Goal: Task Accomplishment & Management: Manage account settings

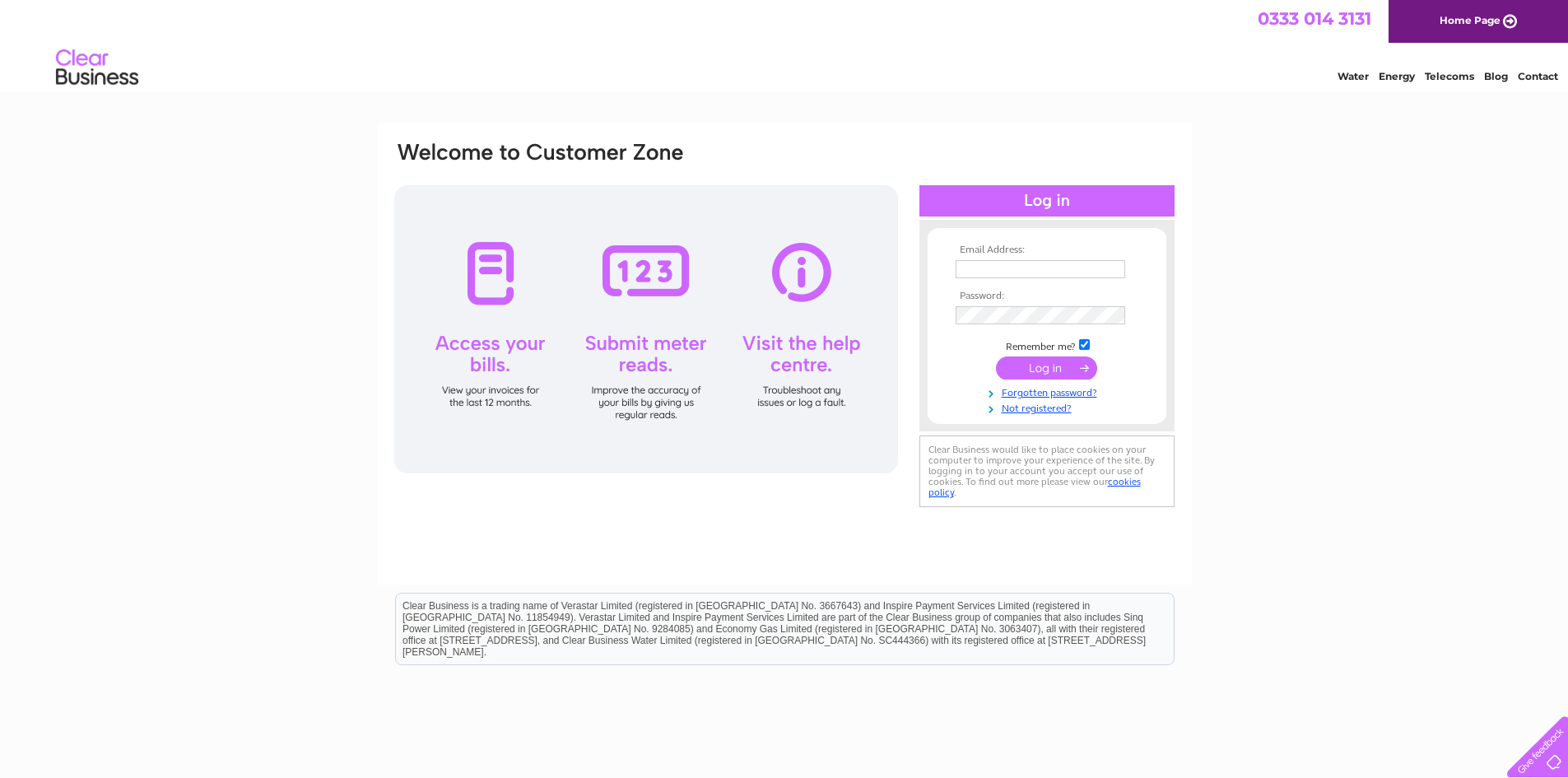
click at [986, 267] on input "text" at bounding box center [1040, 270] width 170 height 18
type input "[EMAIL_ADDRESS][DOMAIN_NAME]"
click at [996, 358] on input "submit" at bounding box center [1046, 370] width 101 height 23
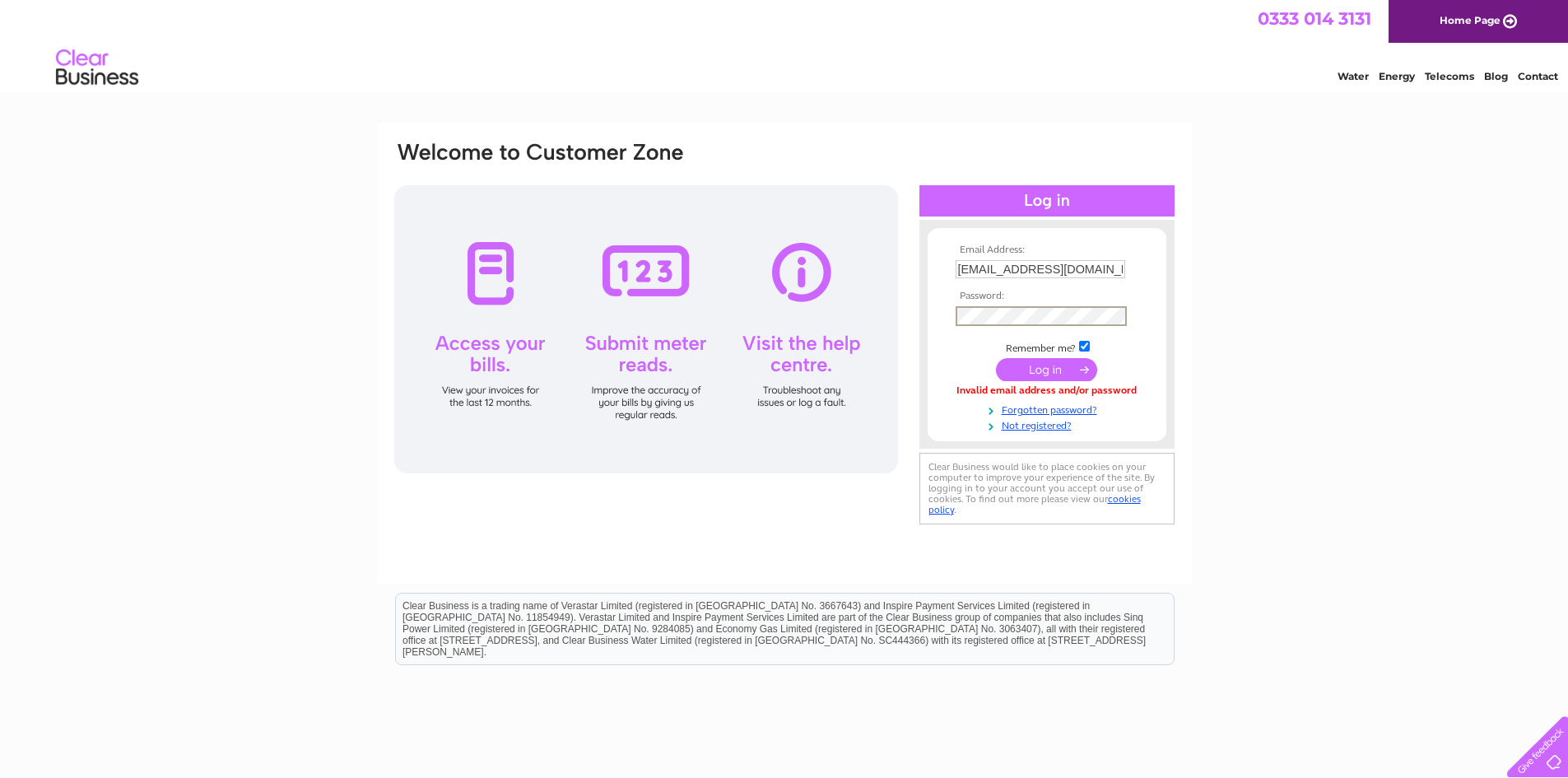
click at [996, 358] on input "submit" at bounding box center [1046, 370] width 101 height 23
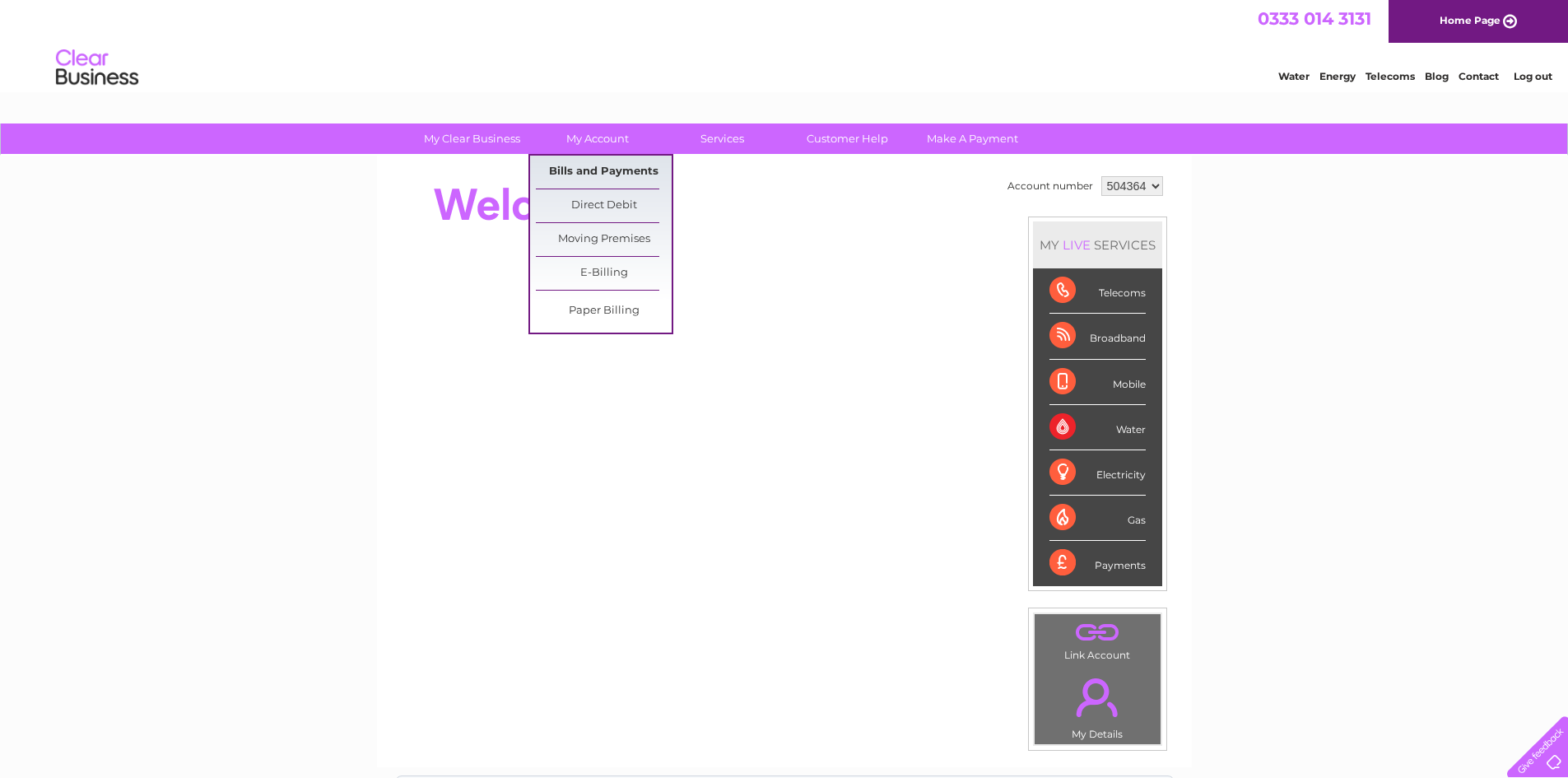
click at [589, 165] on link "Bills and Payments" at bounding box center [603, 172] width 136 height 33
